Goal: Information Seeking & Learning: Learn about a topic

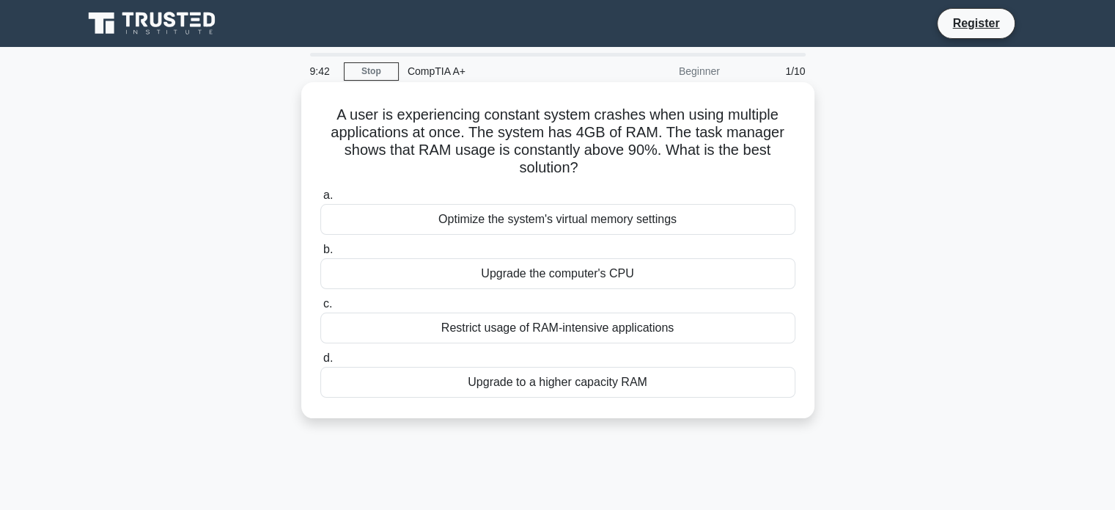
click at [606, 389] on div "Upgrade to a higher capacity RAM" at bounding box center [557, 382] width 475 height 31
click at [320, 363] on input "d. Upgrade to a higher capacity RAM" at bounding box center [320, 358] width 0 height 10
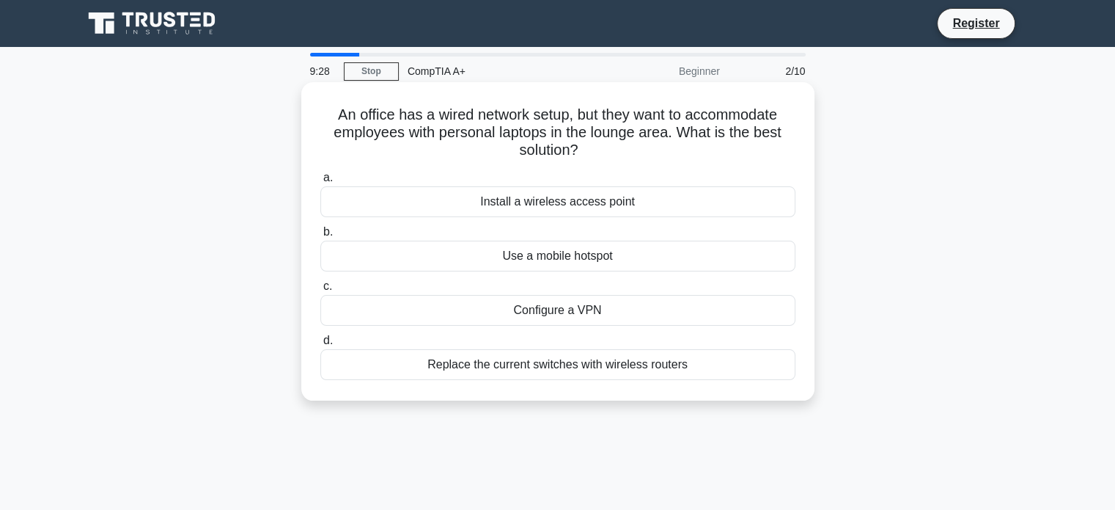
click at [571, 205] on div "Install a wireless access point" at bounding box center [557, 201] width 475 height 31
click at [320, 183] on input "a. Install a wireless access point" at bounding box center [320, 178] width 0 height 10
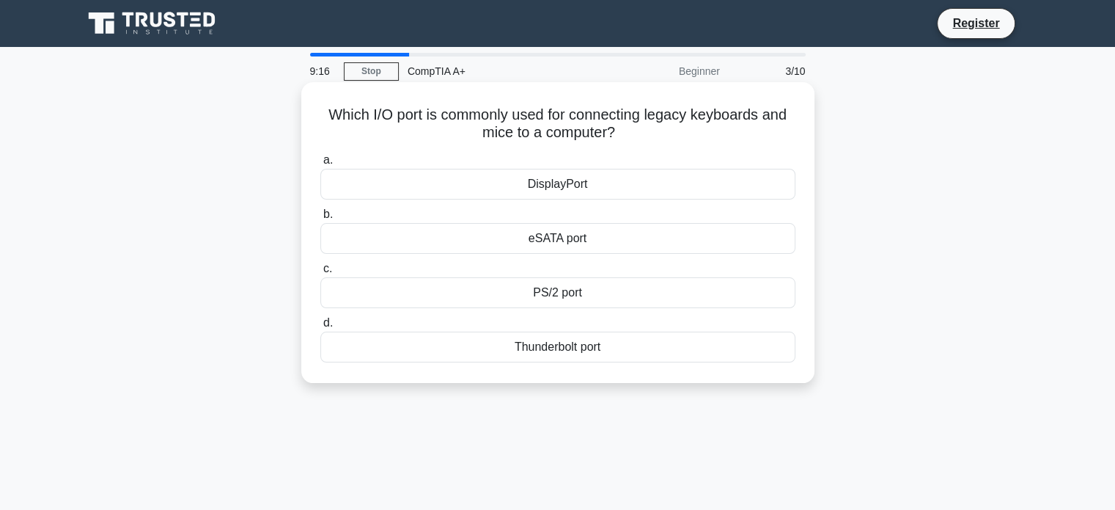
click at [551, 290] on div "PS/2 port" at bounding box center [557, 292] width 475 height 31
click at [320, 273] on input "c. PS/2 port" at bounding box center [320, 269] width 0 height 10
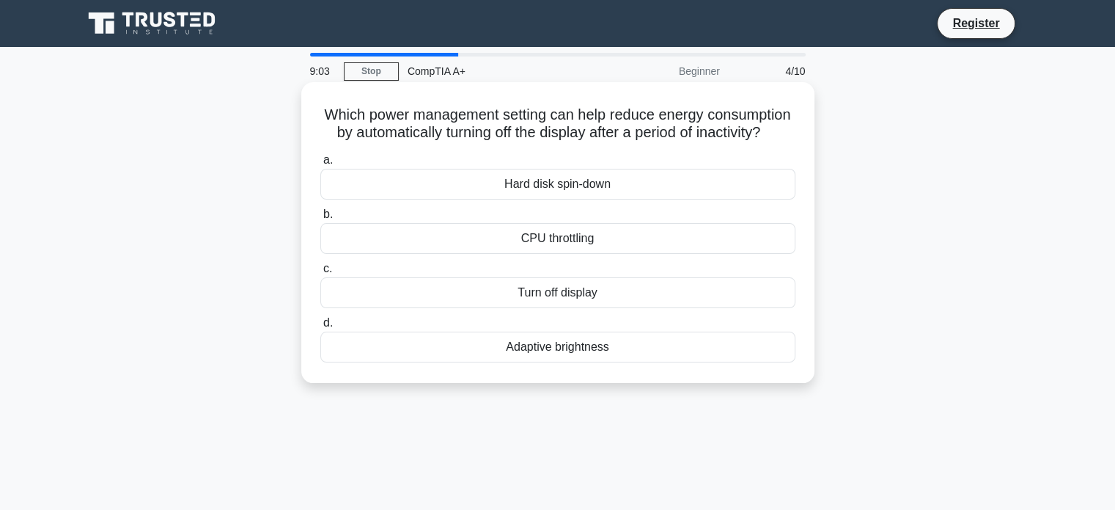
click at [551, 308] on div "Turn off display" at bounding box center [557, 292] width 475 height 31
click at [320, 273] on input "c. Turn off display" at bounding box center [320, 269] width 0 height 10
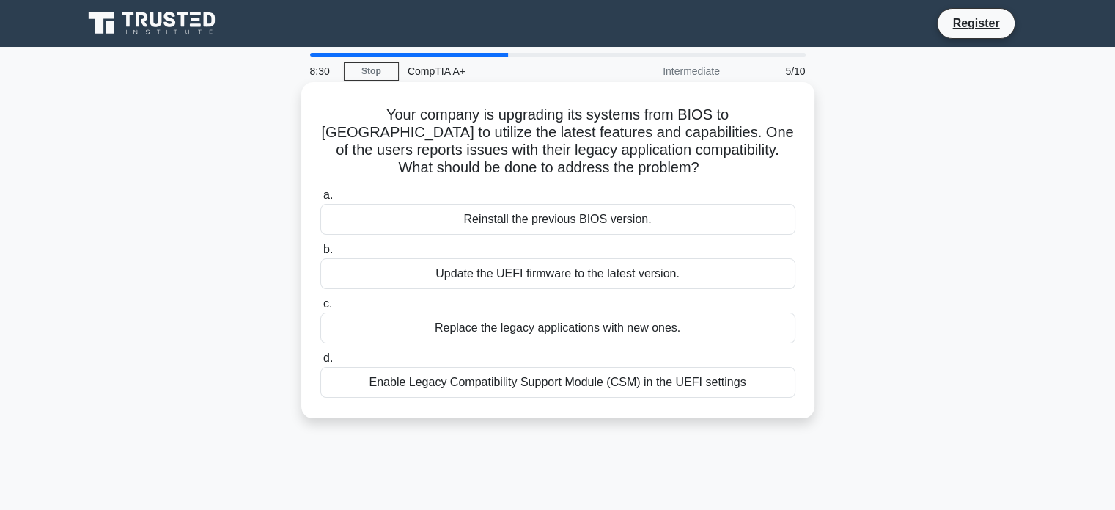
click at [650, 386] on div "Enable Legacy Compatibility Support Module (CSM) in the UEFI settings" at bounding box center [557, 382] width 475 height 31
click at [320, 363] on input "d. Enable Legacy Compatibility Support Module (CSM) in the UEFI settings" at bounding box center [320, 358] width 0 height 10
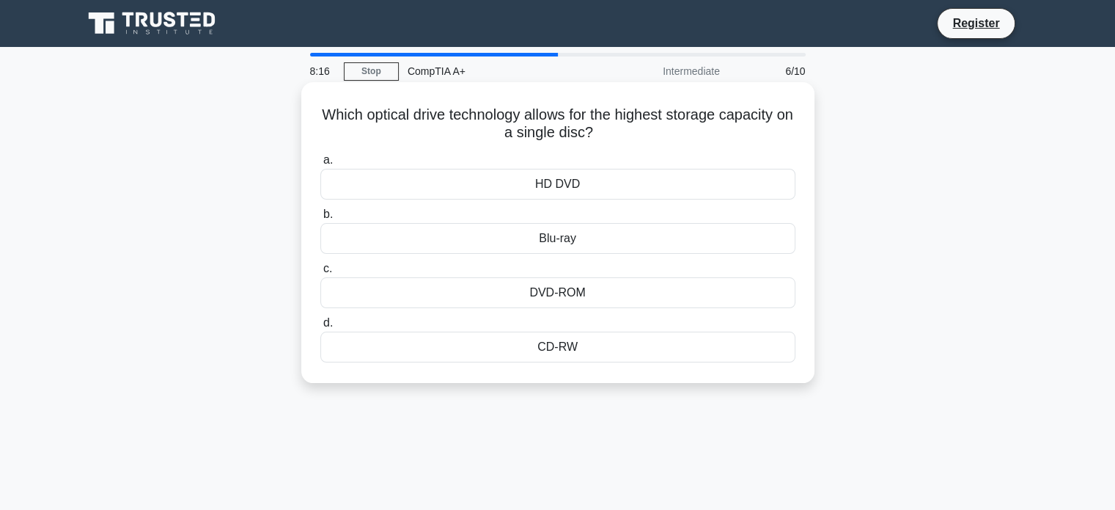
click at [554, 190] on div "HD DVD" at bounding box center [557, 184] width 475 height 31
click at [320, 165] on input "a. HD DVD" at bounding box center [320, 160] width 0 height 10
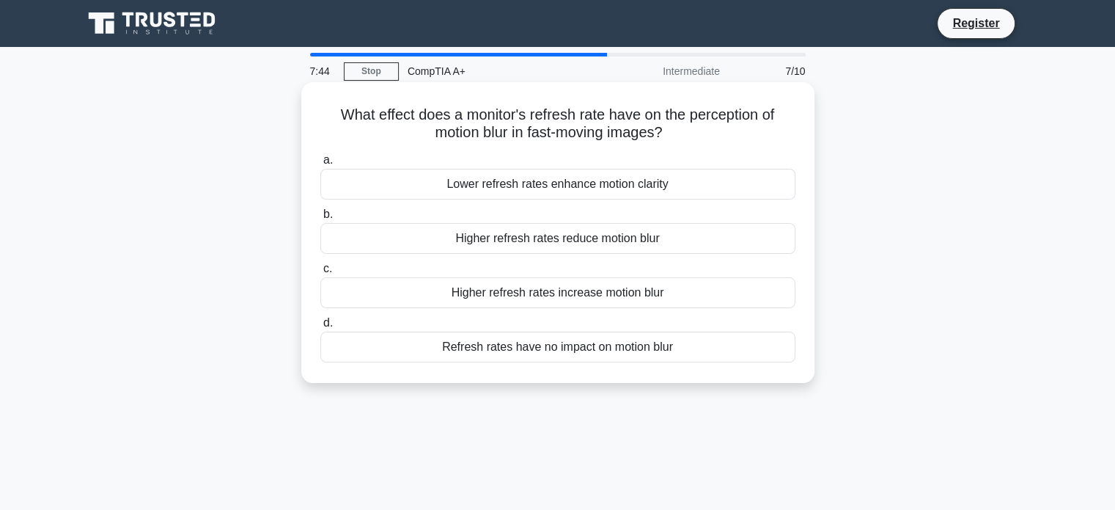
click at [522, 240] on div "Higher refresh rates reduce motion blur" at bounding box center [557, 238] width 475 height 31
click at [320, 219] on input "b. Higher refresh rates reduce motion blur" at bounding box center [320, 215] width 0 height 10
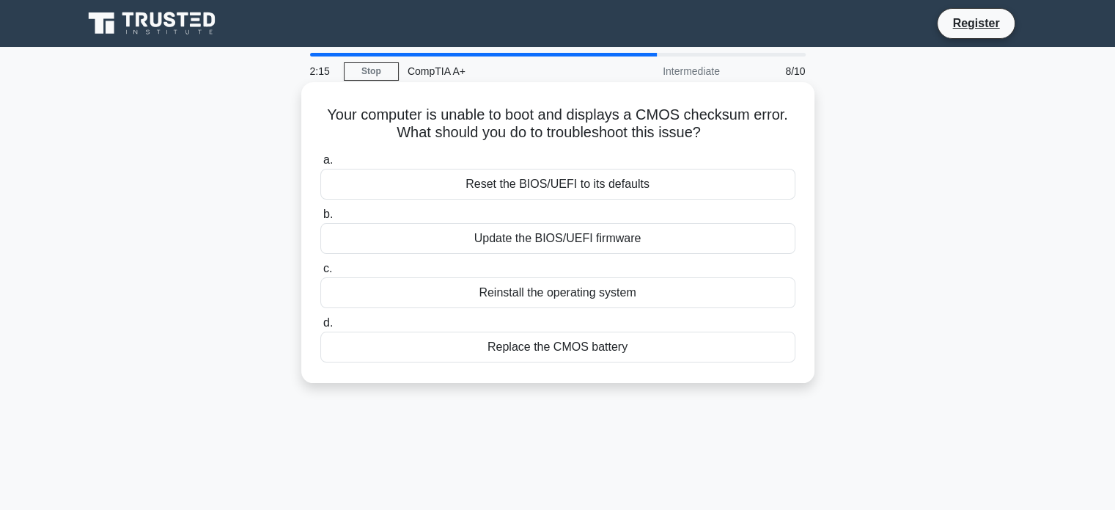
click at [586, 348] on div "Replace the CMOS battery" at bounding box center [557, 346] width 475 height 31
click at [320, 328] on input "d. Replace the CMOS battery" at bounding box center [320, 323] width 0 height 10
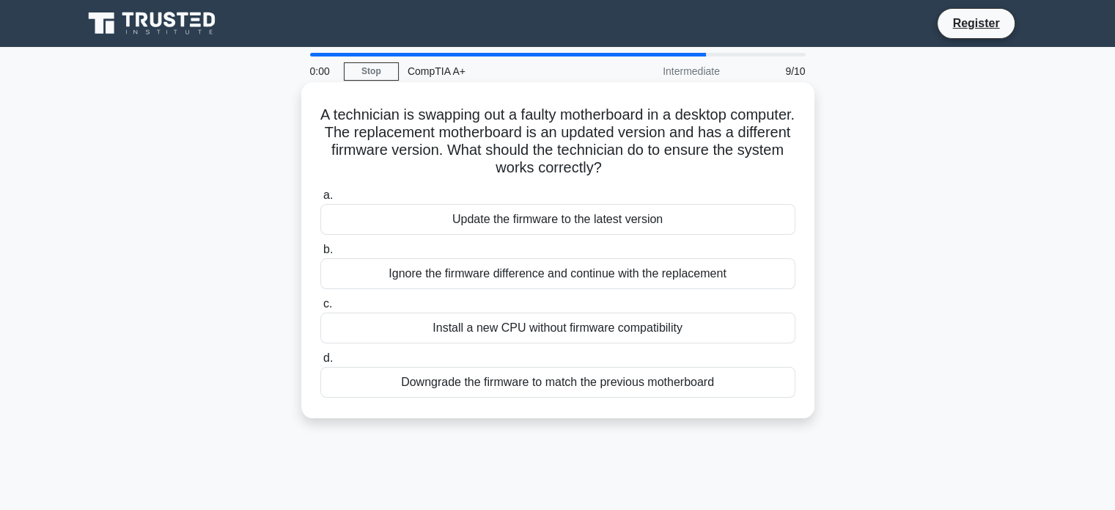
click at [543, 287] on div "Ignore the firmware difference and continue with the replacement" at bounding box center [557, 273] width 475 height 31
click at [320, 254] on input "b. Ignore the firmware difference and continue with the replacement" at bounding box center [320, 250] width 0 height 10
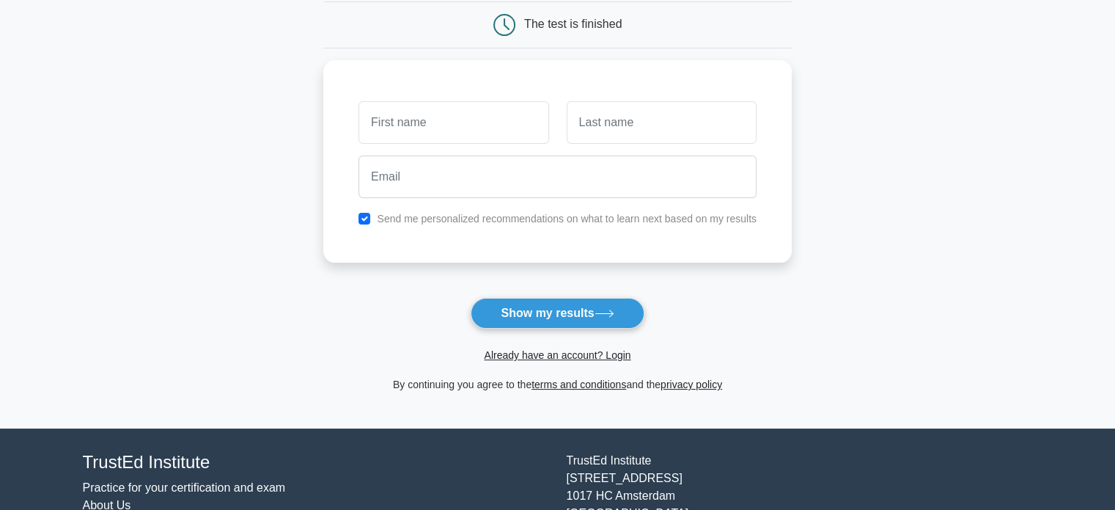
scroll to position [73, 0]
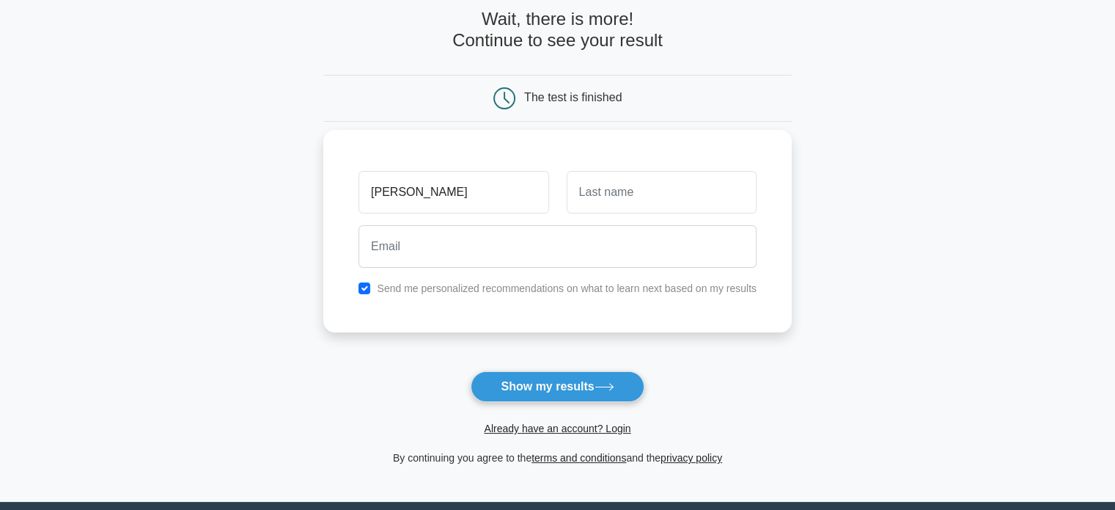
type input "[PERSON_NAME]"
click at [663, 200] on input "text" at bounding box center [662, 192] width 190 height 43
type input "Tilahun"
click at [419, 191] on input "[PERSON_NAME]" at bounding box center [454, 192] width 190 height 43
type input "[PERSON_NAME]"
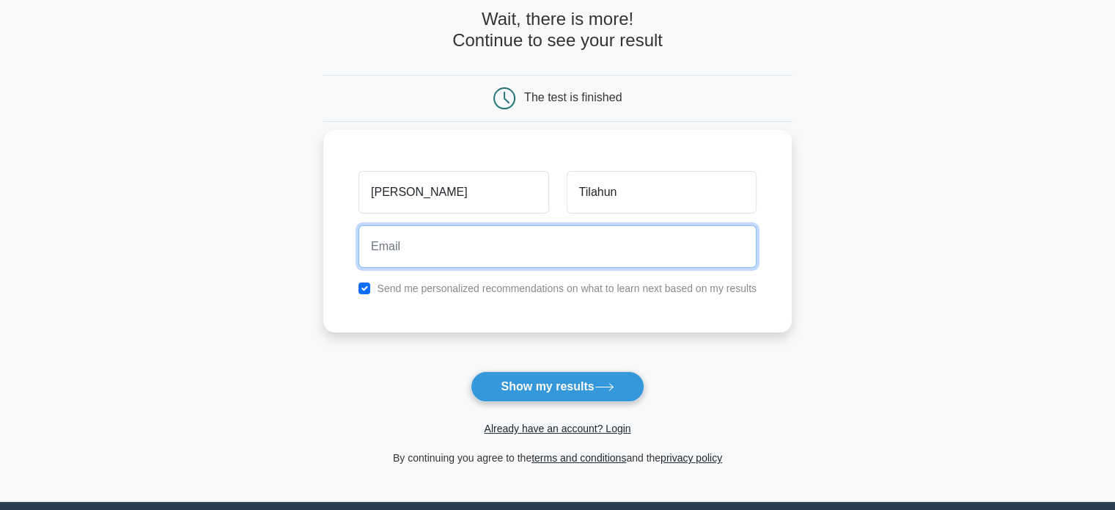
click at [419, 261] on input "email" at bounding box center [558, 246] width 398 height 43
type input "[EMAIL_ADDRESS][DOMAIN_NAME]"
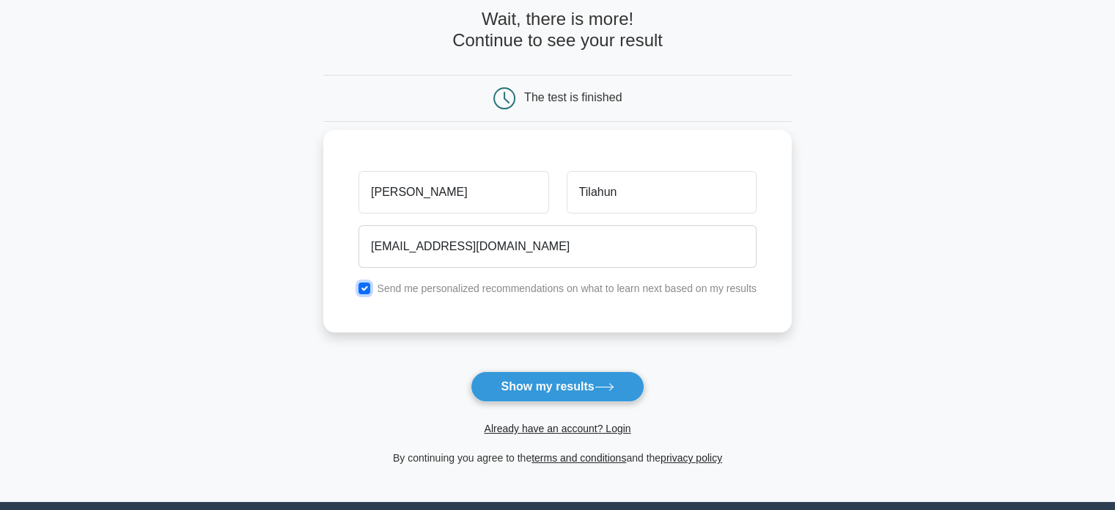
click at [370, 287] on input "checkbox" at bounding box center [365, 288] width 12 height 12
checkbox input "true"
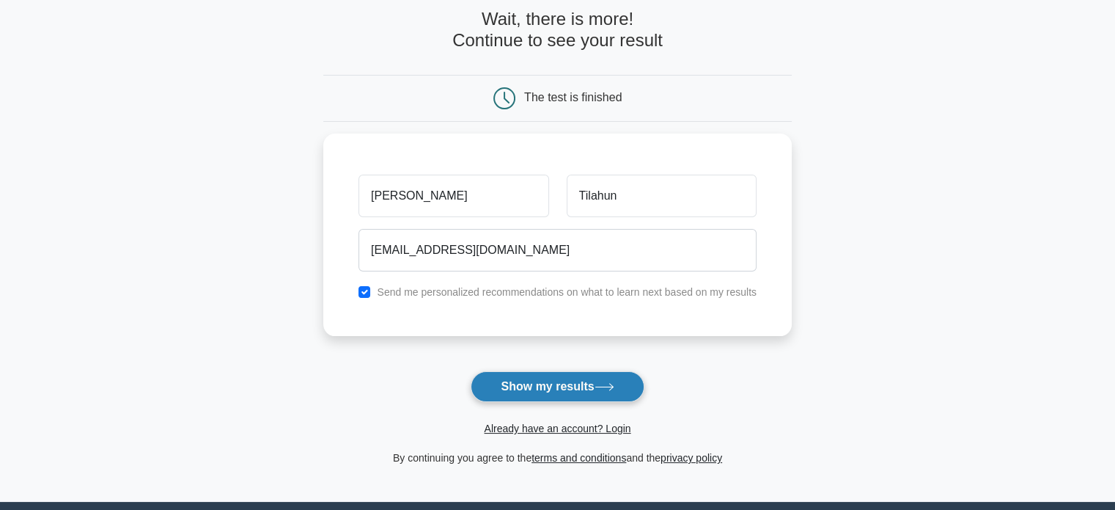
click at [524, 386] on button "Show my results" at bounding box center [557, 386] width 173 height 31
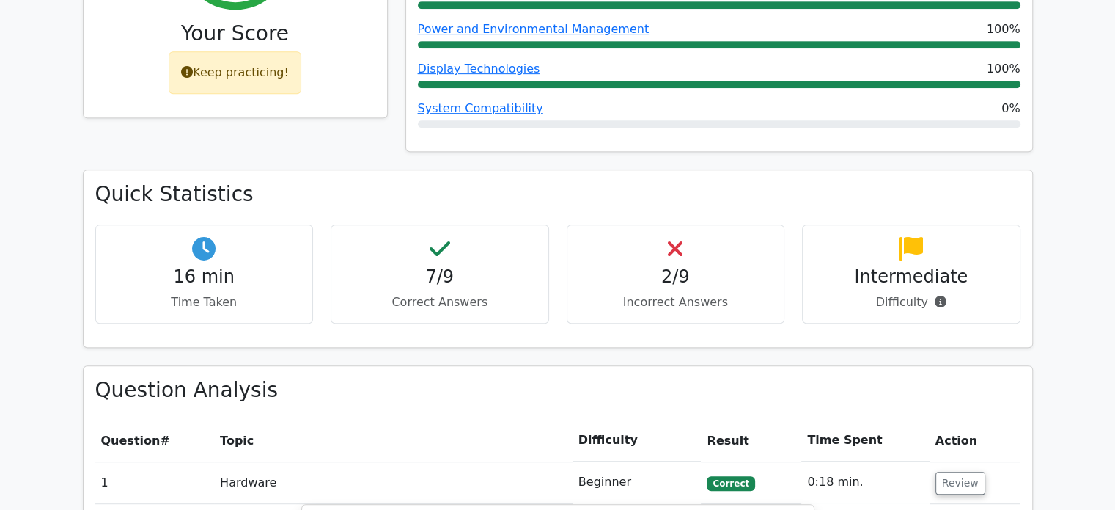
scroll to position [699, 0]
